Goal: Task Accomplishment & Management: Complete application form

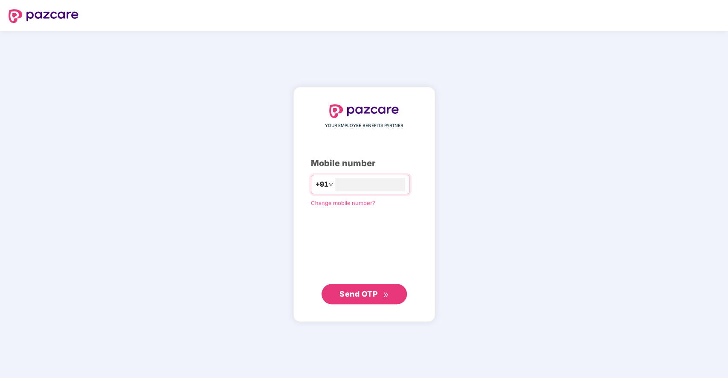
type input "**********"
click at [361, 291] on span "Send OTP" at bounding box center [358, 293] width 38 height 9
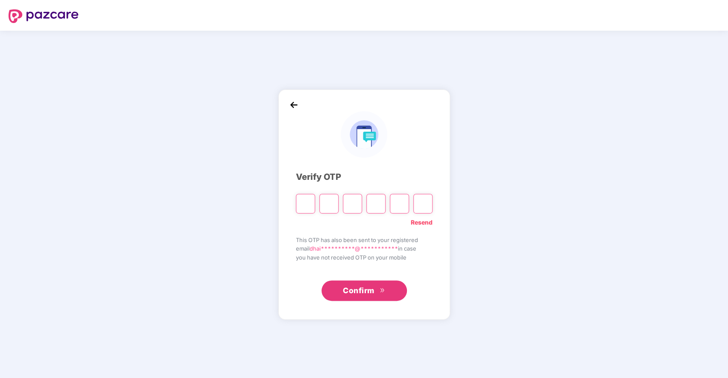
type input "*"
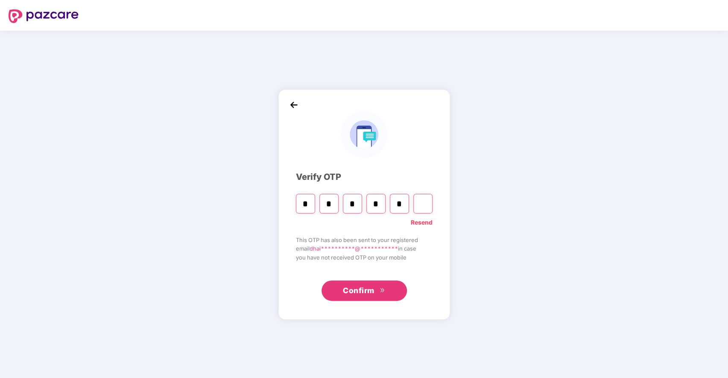
type input "*"
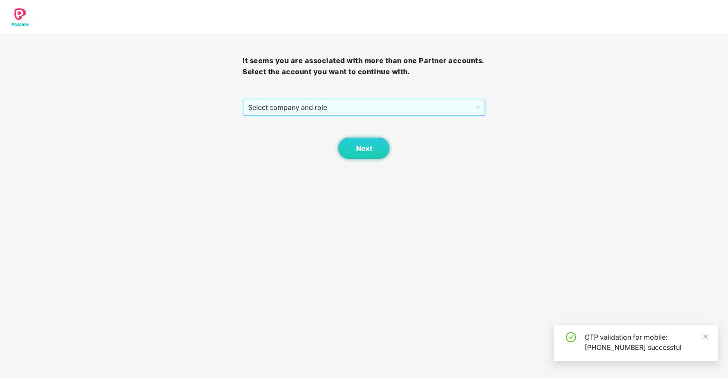
click at [394, 107] on span "Select company and role" at bounding box center [363, 107] width 231 height 16
click at [324, 128] on div "Pazcare - SALES" at bounding box center [363, 124] width 232 height 9
click at [356, 141] on button "Next" at bounding box center [363, 148] width 51 height 21
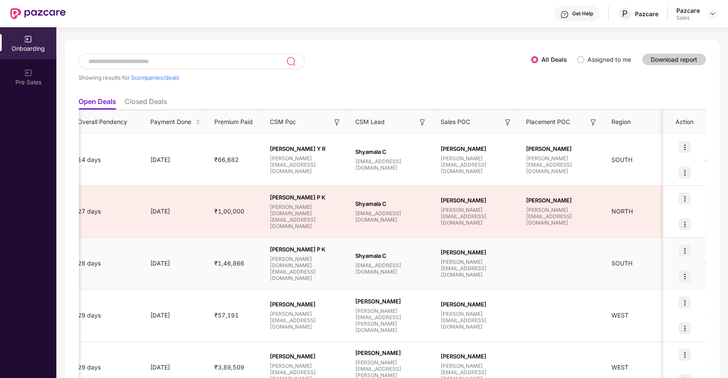
scroll to position [0, 509]
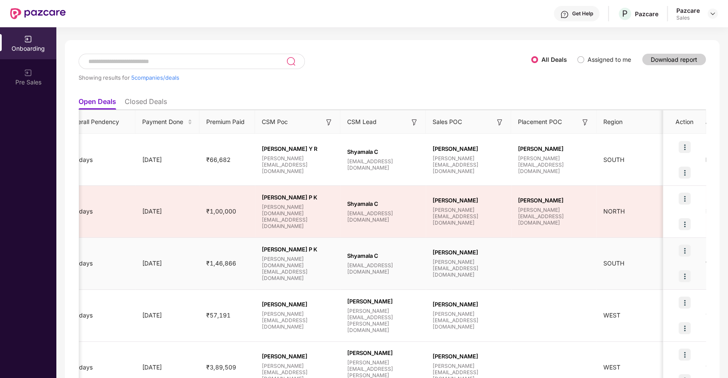
click at [684, 273] on img at bounding box center [684, 277] width 12 height 12
click at [638, 297] on span "View Document" at bounding box center [647, 297] width 61 height 9
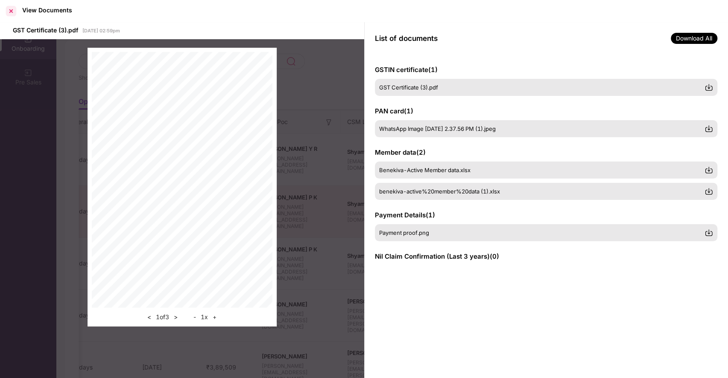
click at [9, 10] on div at bounding box center [11, 11] width 14 height 14
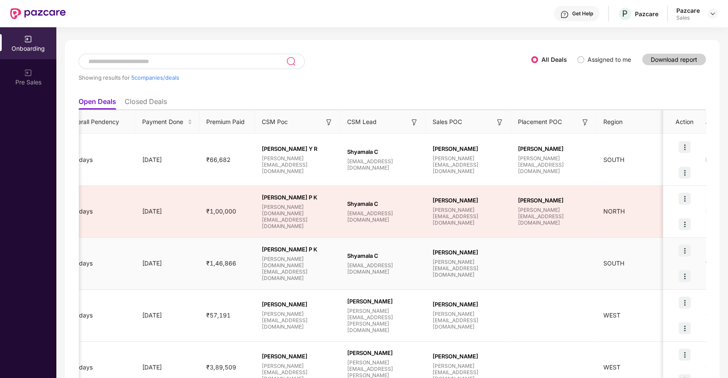
click at [680, 275] on img at bounding box center [684, 277] width 12 height 12
click at [565, 279] on td at bounding box center [553, 264] width 85 height 52
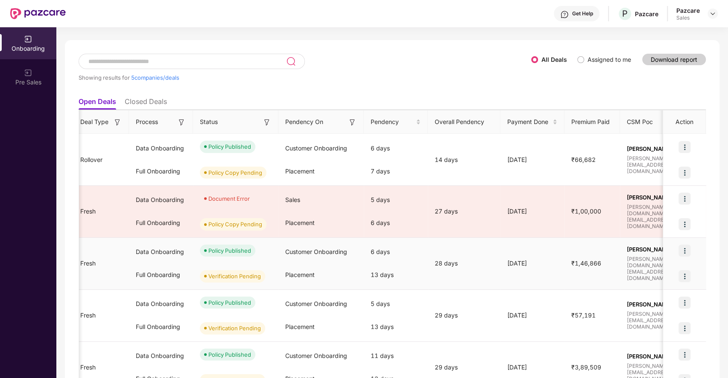
scroll to position [0, 0]
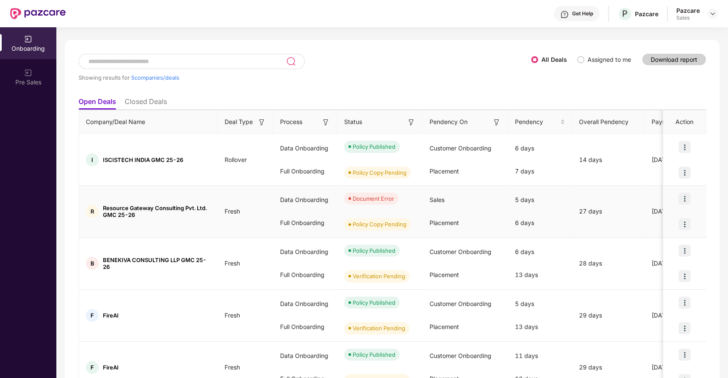
click at [686, 200] on img at bounding box center [684, 199] width 12 height 12
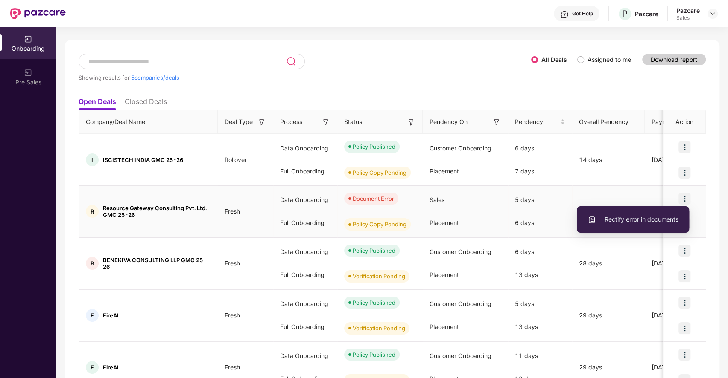
click at [638, 218] on span "Rectify error in documents" at bounding box center [632, 219] width 91 height 9
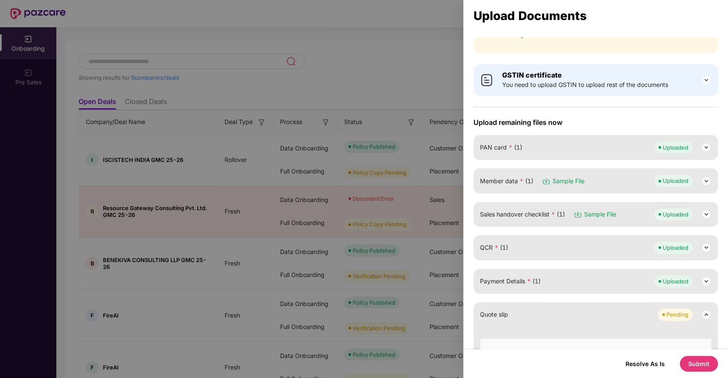
scroll to position [23, 0]
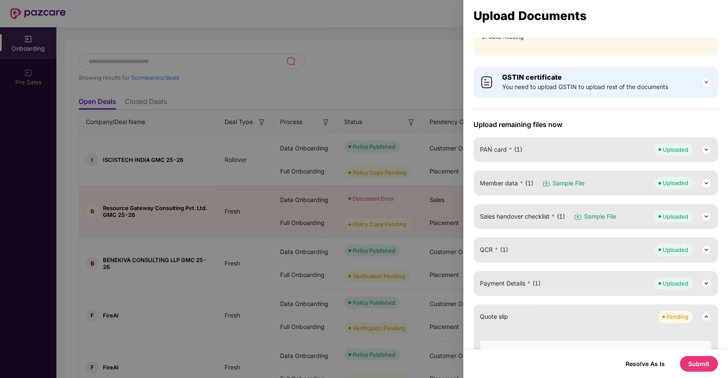
click at [705, 180] on img at bounding box center [706, 183] width 10 height 10
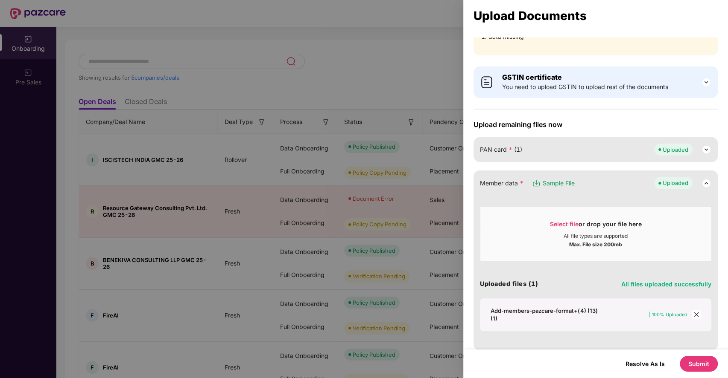
click at [557, 309] on div "Add-members-pazcare-format+(4) (13) (1)" at bounding box center [544, 314] width 108 height 15
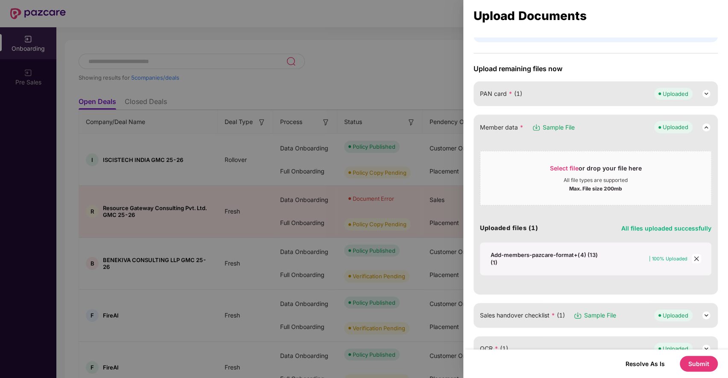
scroll to position [79, 0]
